Goal: Check status

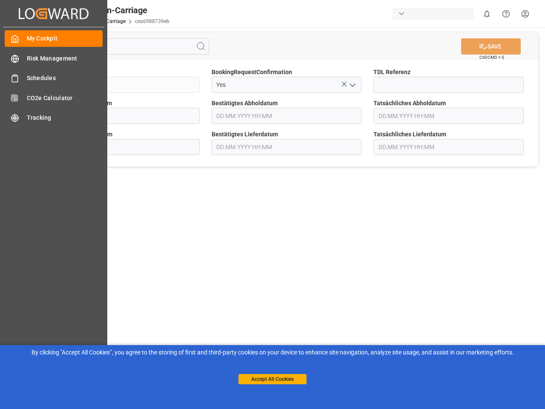
click at [272, 204] on main "SAVE Ctrl/CMD + S Sendung QKA25-010112 BookingRequestConfirmation Yes TDL Refer…" at bounding box center [286, 215] width 513 height 377
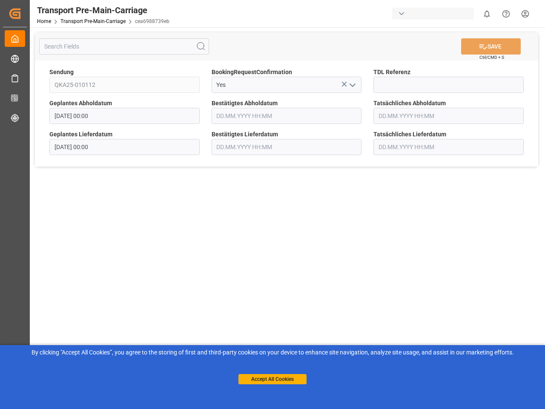
click at [21, 13] on icon "Created by potrace 1.15, written by [PERSON_NAME] [DATE]-[DATE]" at bounding box center [15, 14] width 13 height 14
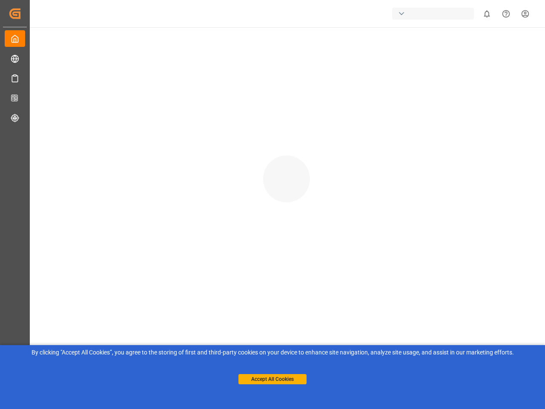
click at [435, 14] on div "button" at bounding box center [433, 14] width 82 height 12
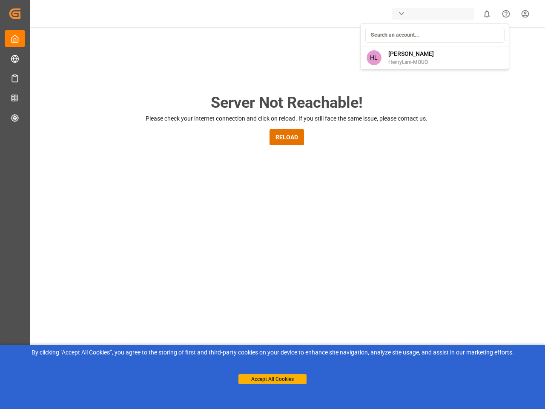
click at [486, 14] on html "Created by potrace 1.15, written by [PERSON_NAME] [DATE]-[DATE] Created by potr…" at bounding box center [272, 204] width 545 height 409
click at [506, 14] on icon "Help Center" at bounding box center [505, 13] width 9 height 9
click at [201, 46] on div "Server Not Reachable! Please check your internet connection and click on reload…" at bounding box center [286, 325] width 517 height 597
click at [491, 46] on div "Server Not Reachable! Please check your internet connection and click on reload…" at bounding box center [286, 325] width 517 height 597
click at [344, 84] on div "Server Not Reachable! Please check your internet connection and click on reload…" at bounding box center [286, 325] width 517 height 597
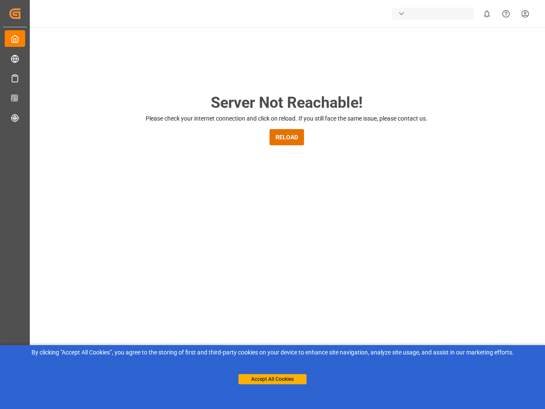
click at [352, 85] on div "Server Not Reachable! Please check your internet connection and click on reload…" at bounding box center [286, 325] width 517 height 597
click at [272, 379] on button "Accept All Cookies" at bounding box center [272, 379] width 68 height 10
